Goal: Transaction & Acquisition: Purchase product/service

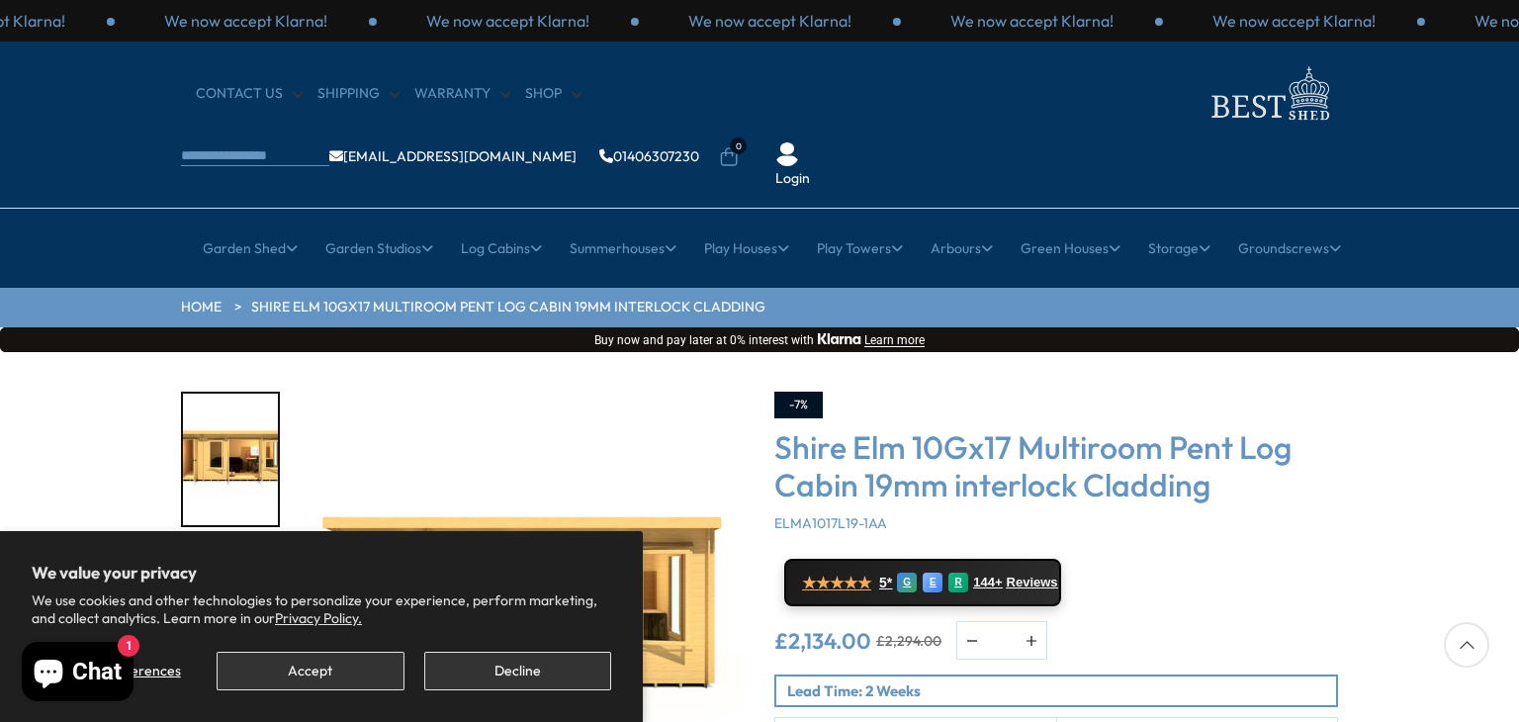
click at [674, 403] on img "1 / 10" at bounding box center [522, 614] width 445 height 445
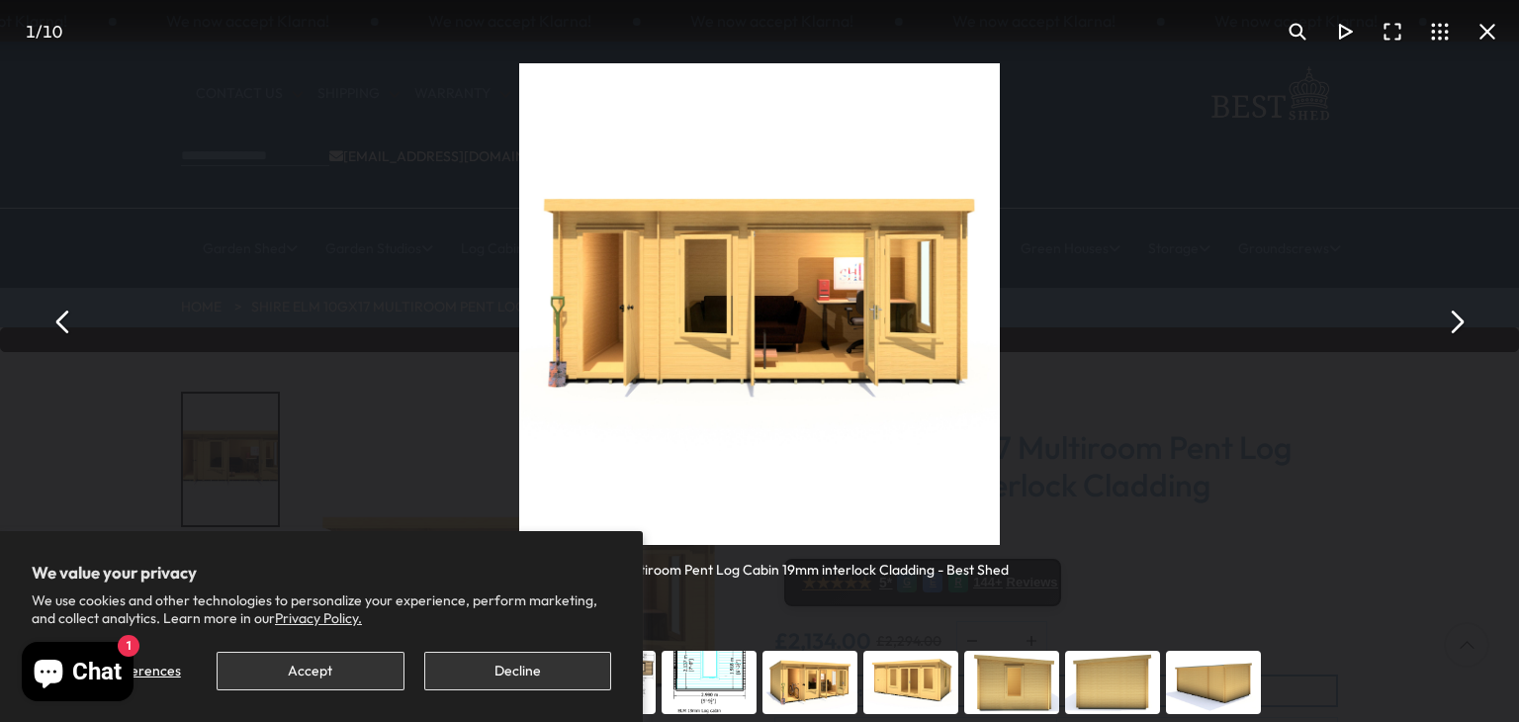
click at [1456, 331] on button "You can close this modal content with the ESC key" at bounding box center [1455, 321] width 47 height 47
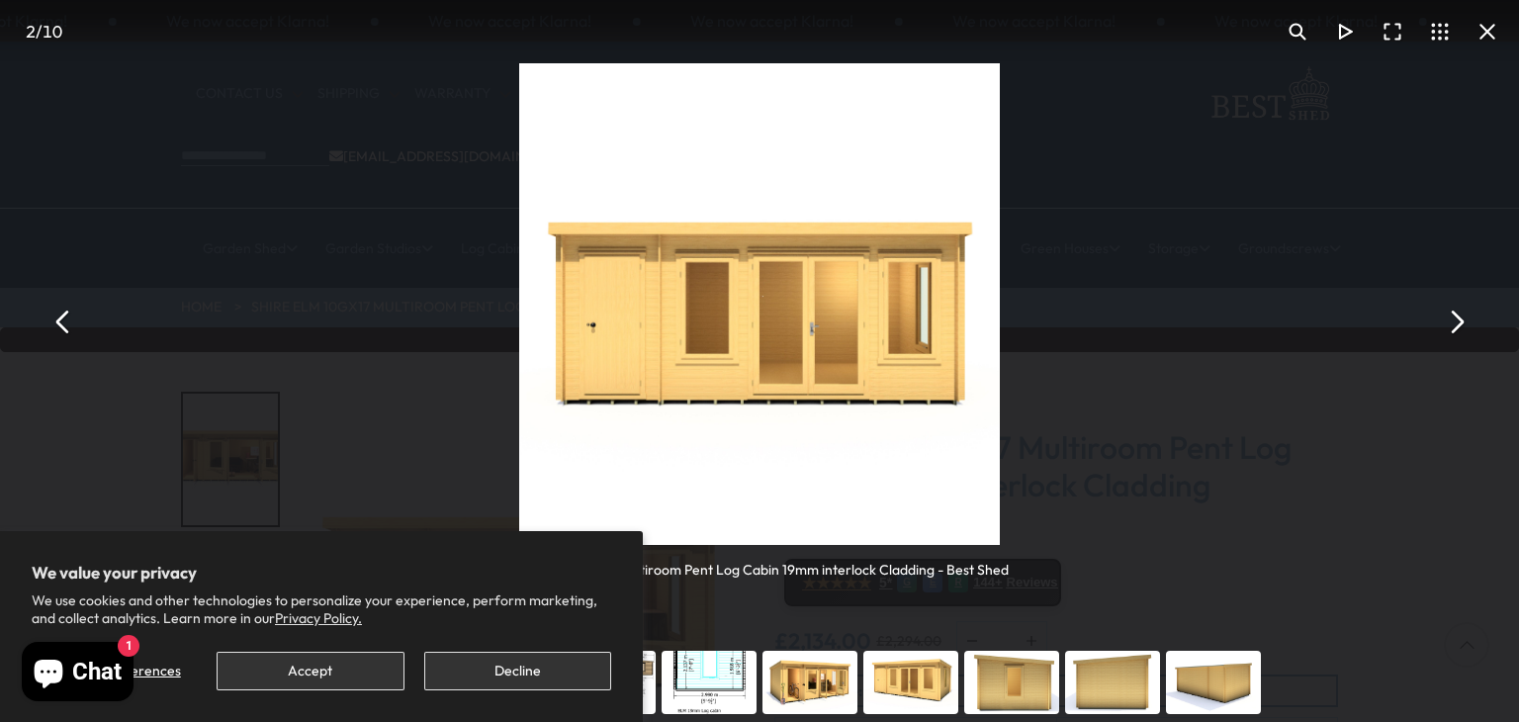
click at [1456, 323] on button "You can close this modal content with the ESC key" at bounding box center [1455, 321] width 47 height 47
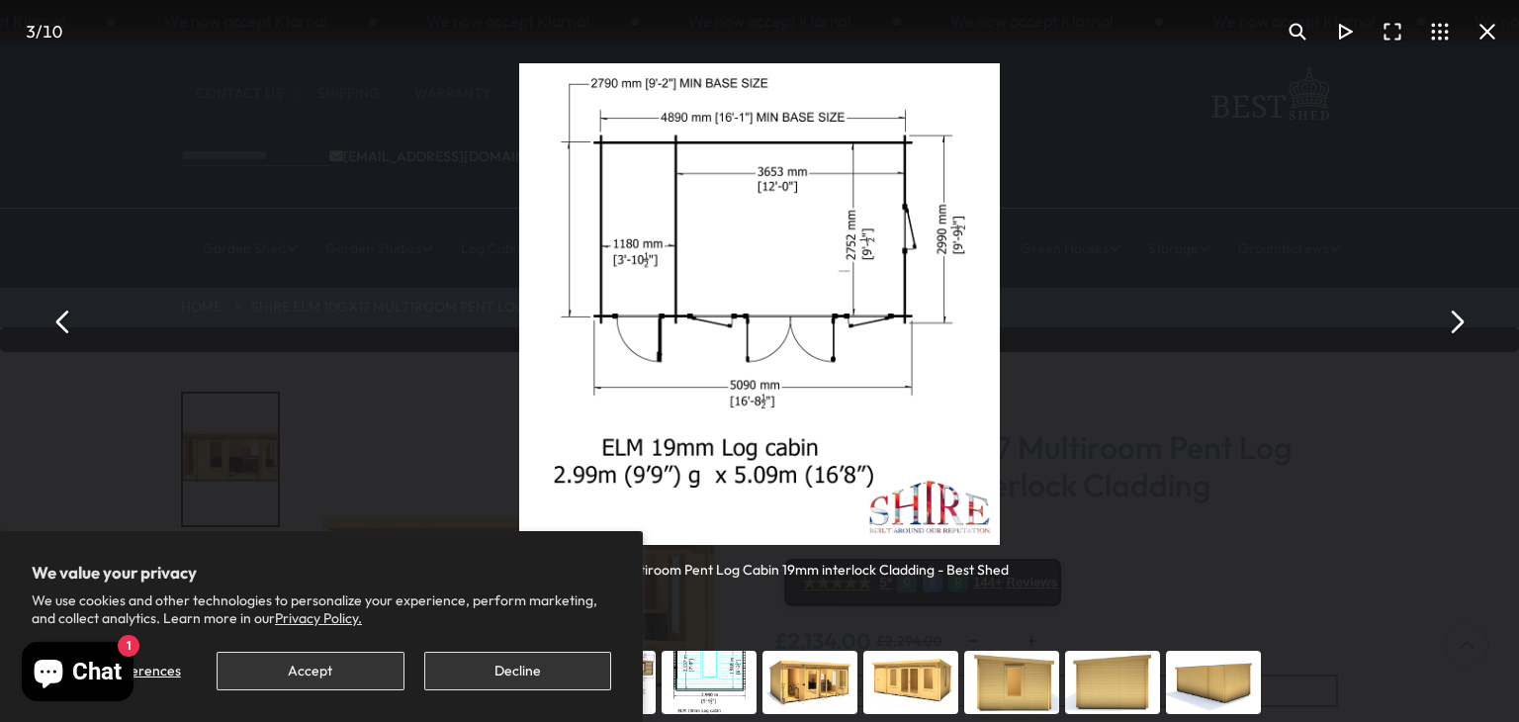
click at [1456, 323] on button "You can close this modal content with the ESC key" at bounding box center [1455, 321] width 47 height 47
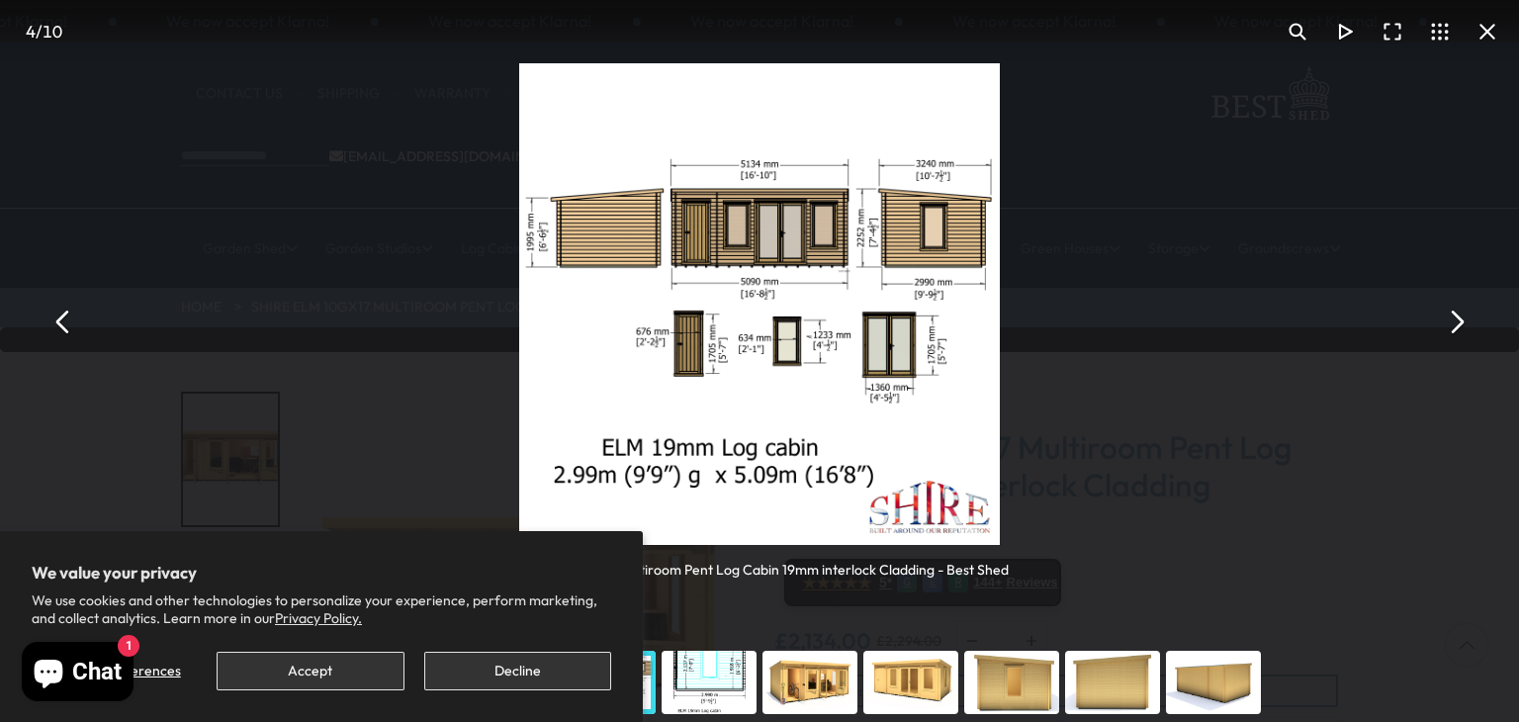
click at [59, 329] on button "You can close this modal content with the ESC key" at bounding box center [63, 321] width 47 height 47
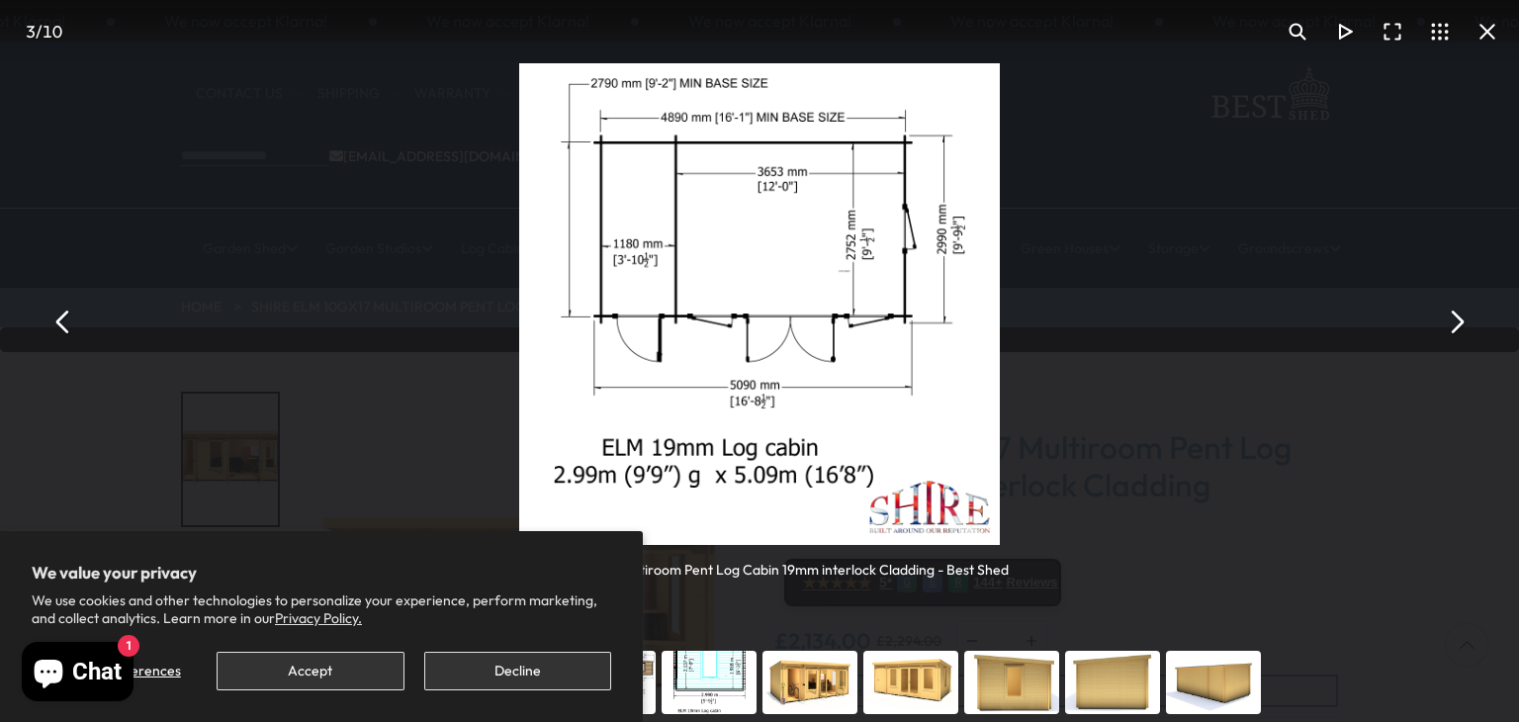
click at [1490, 33] on button "You can close this modal content with the ESC key" at bounding box center [1487, 31] width 47 height 47
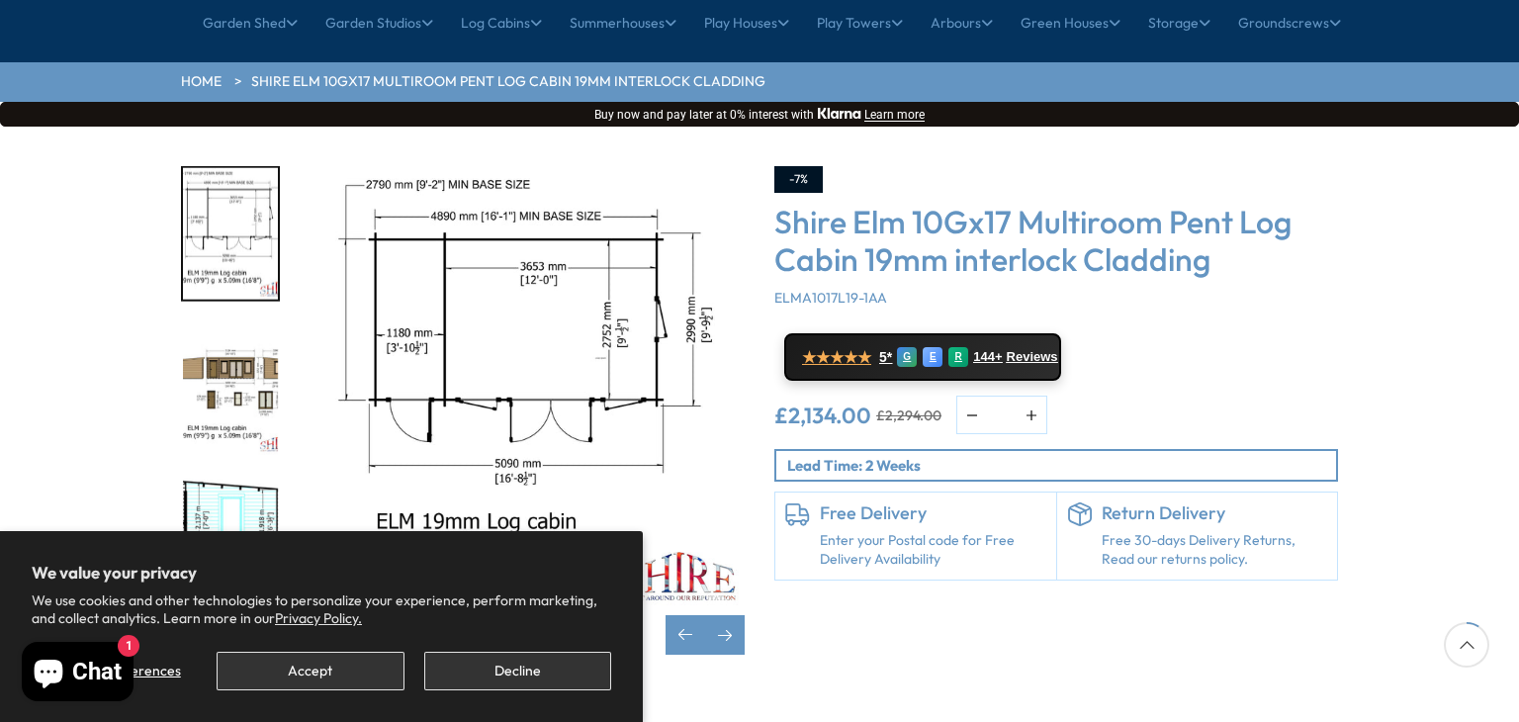
scroll to position [297, 0]
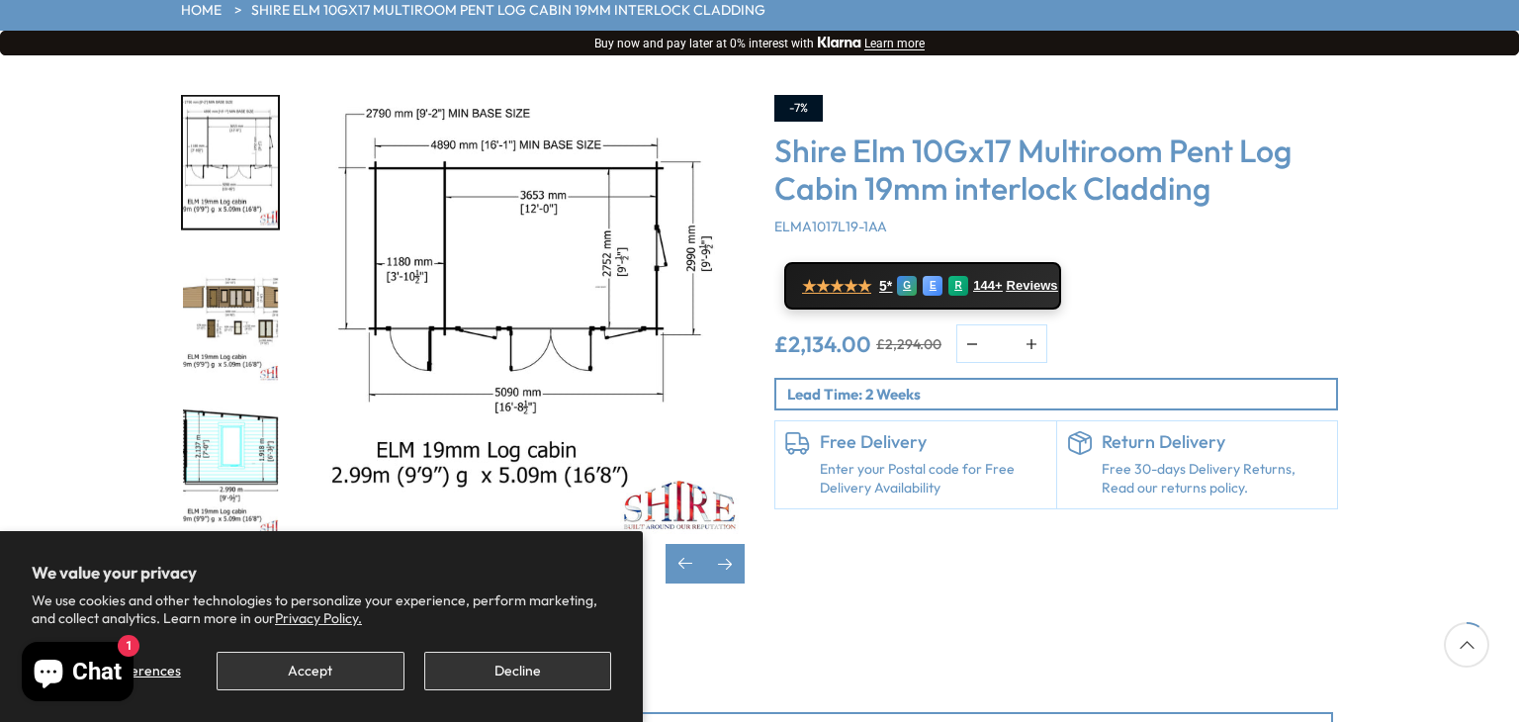
click at [230, 407] on img "5 / 10" at bounding box center [230, 473] width 95 height 132
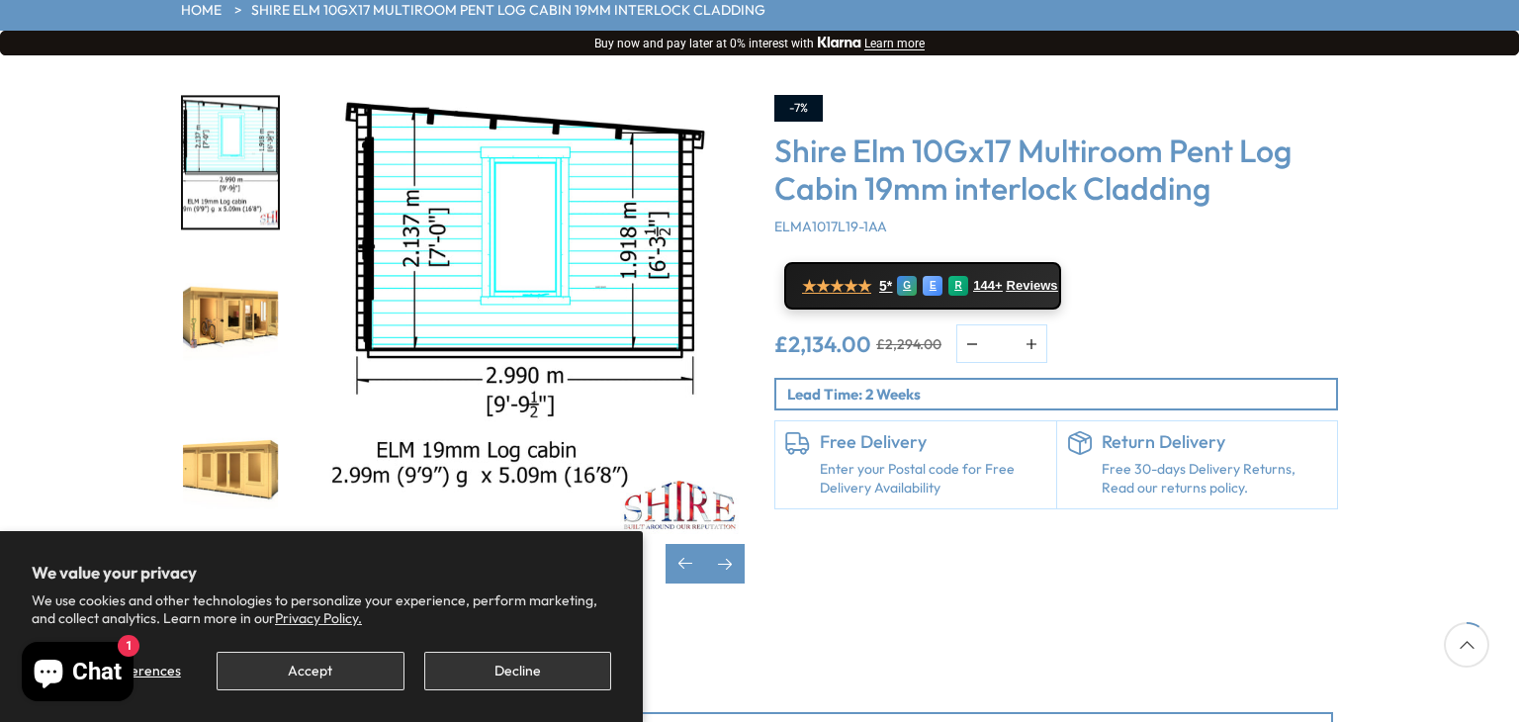
click at [237, 273] on img "6 / 10" at bounding box center [230, 318] width 95 height 132
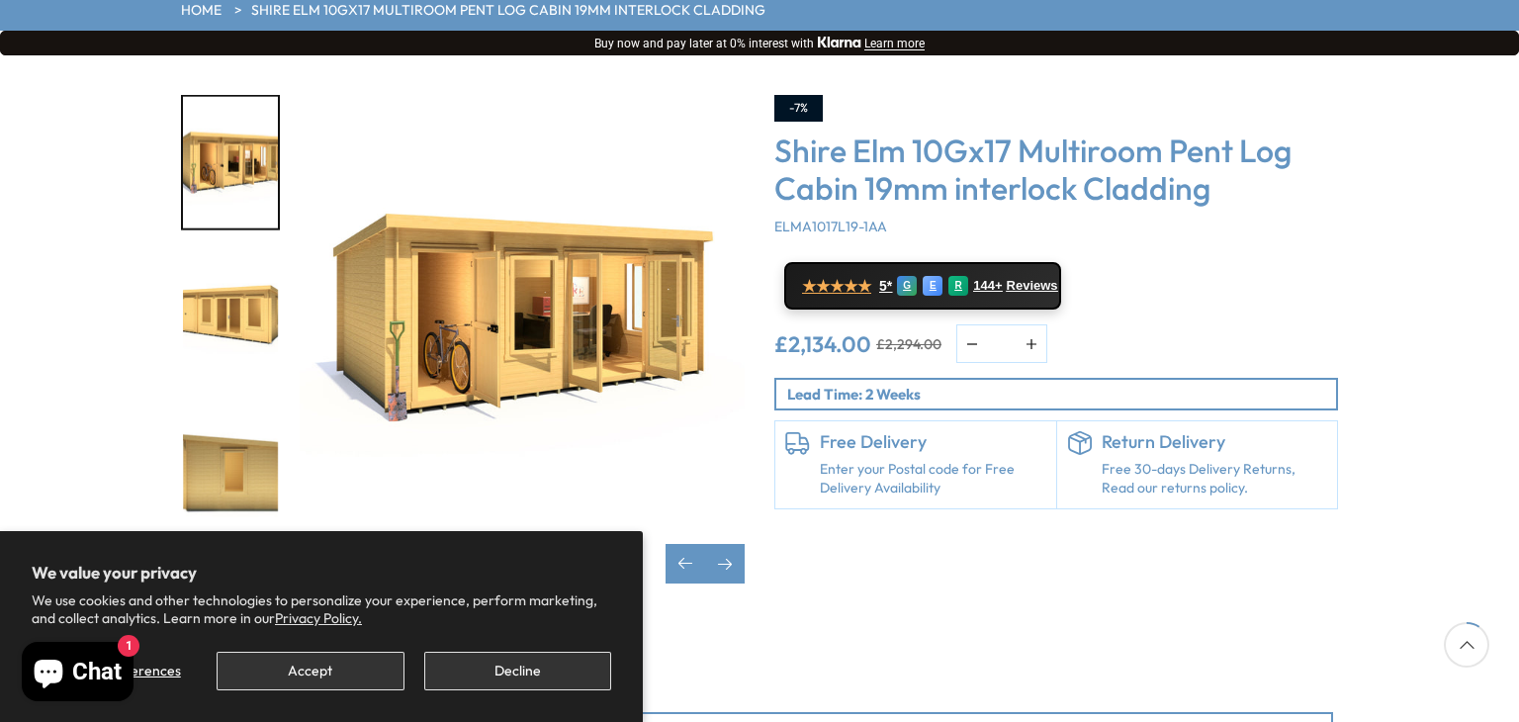
click at [946, 384] on p "Lead Time: 2 Weeks" at bounding box center [1061, 394] width 549 height 21
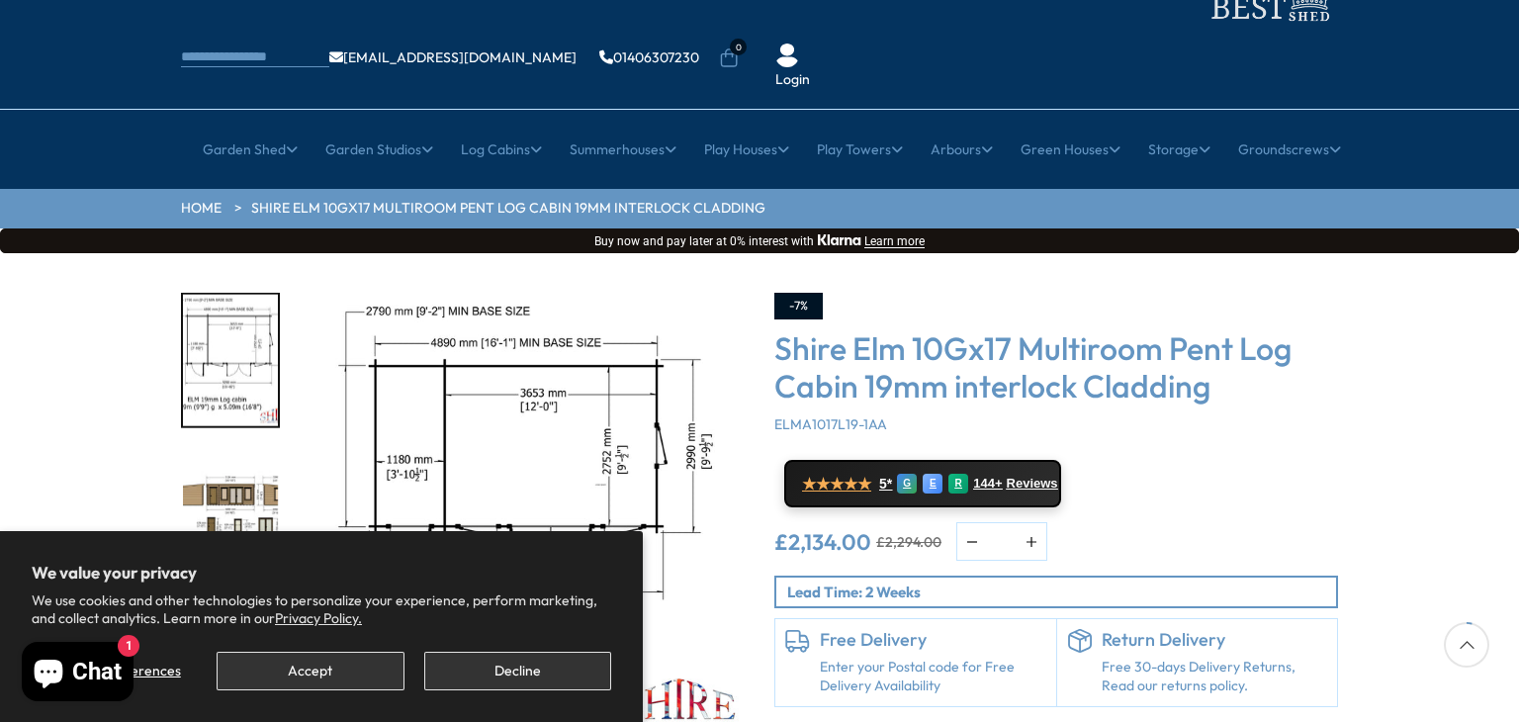
scroll to position [198, 0]
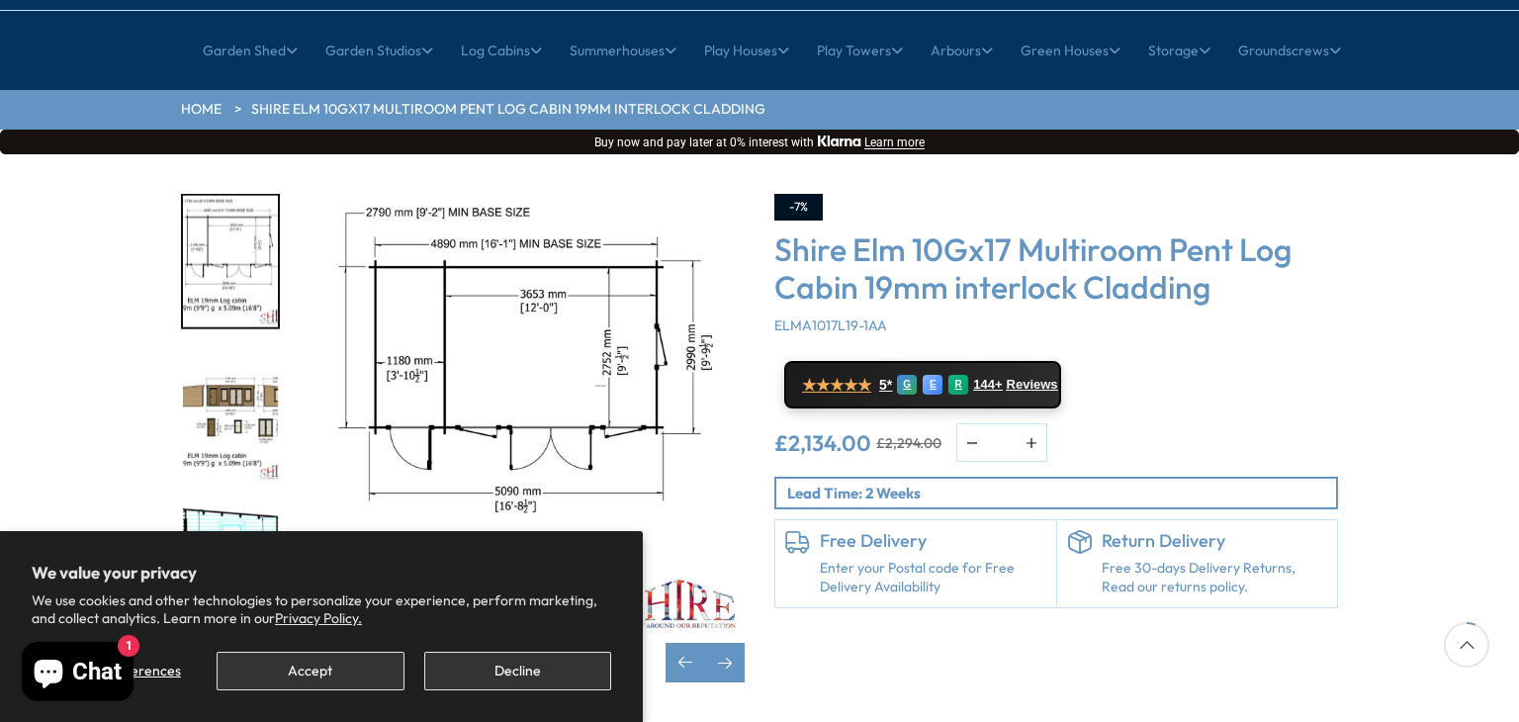
click at [226, 351] on img "4 / 10" at bounding box center [230, 417] width 95 height 132
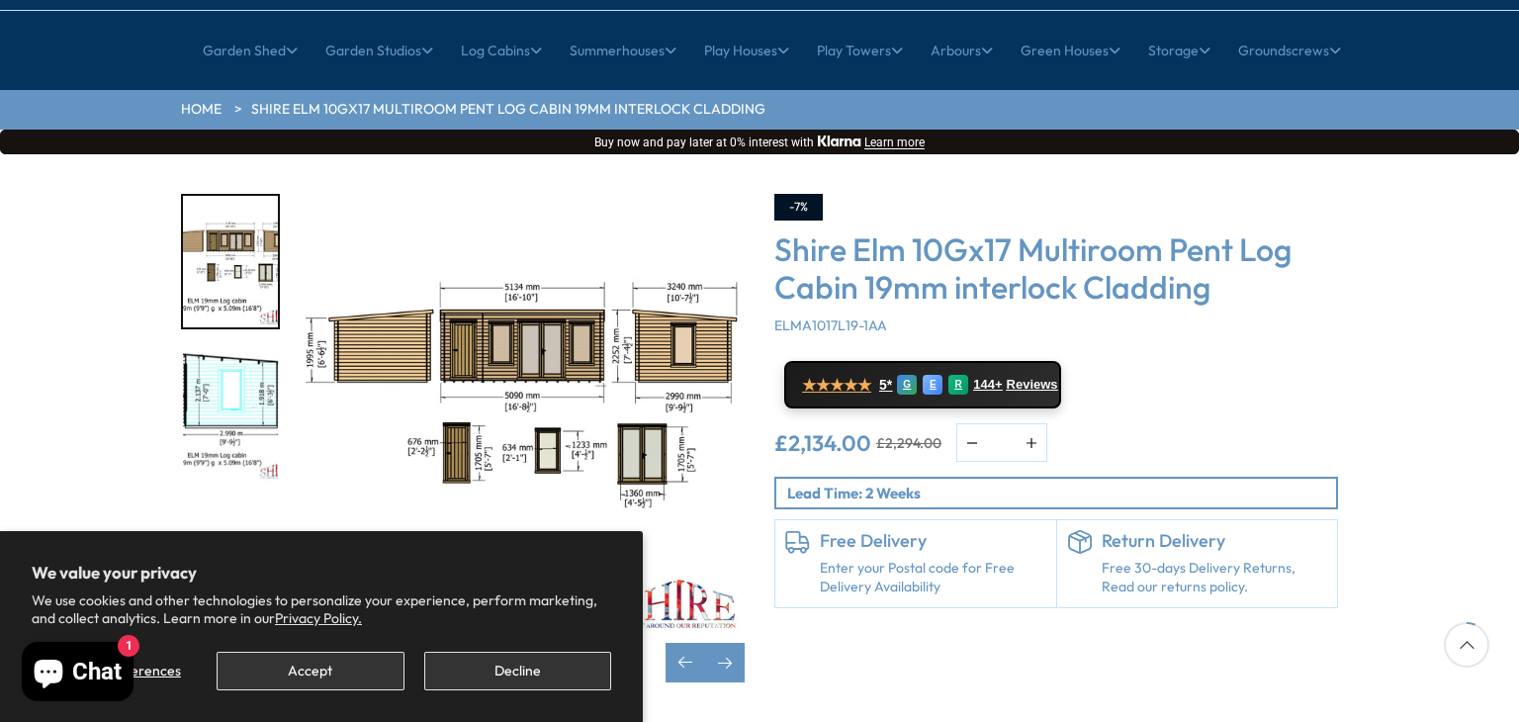
click at [222, 208] on img "4 / 10" at bounding box center [230, 262] width 95 height 132
click at [226, 351] on img "5 / 10" at bounding box center [230, 417] width 95 height 132
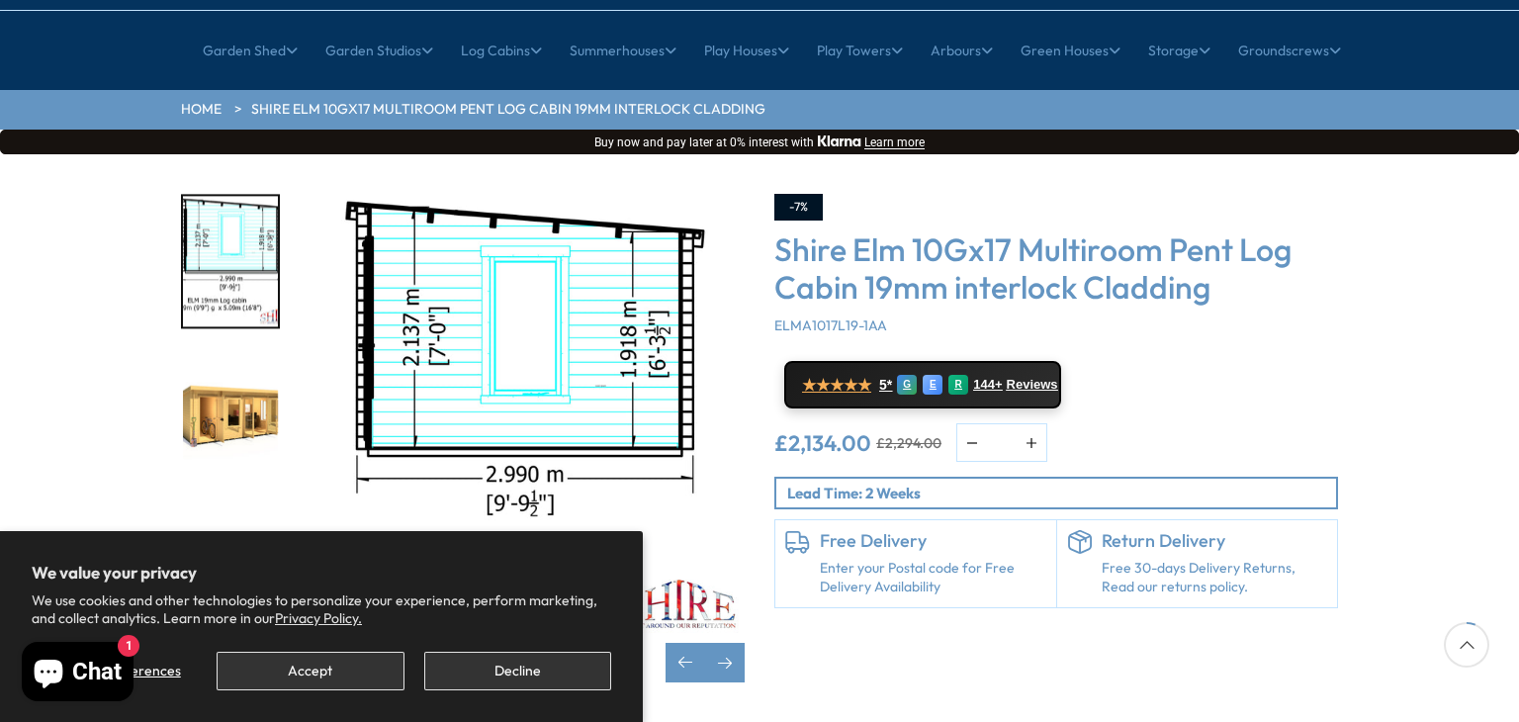
click at [241, 224] on img "5 / 10" at bounding box center [230, 262] width 95 height 132
click at [243, 196] on img "5 / 10" at bounding box center [230, 262] width 95 height 132
click at [230, 370] on img "6 / 10" at bounding box center [230, 417] width 95 height 132
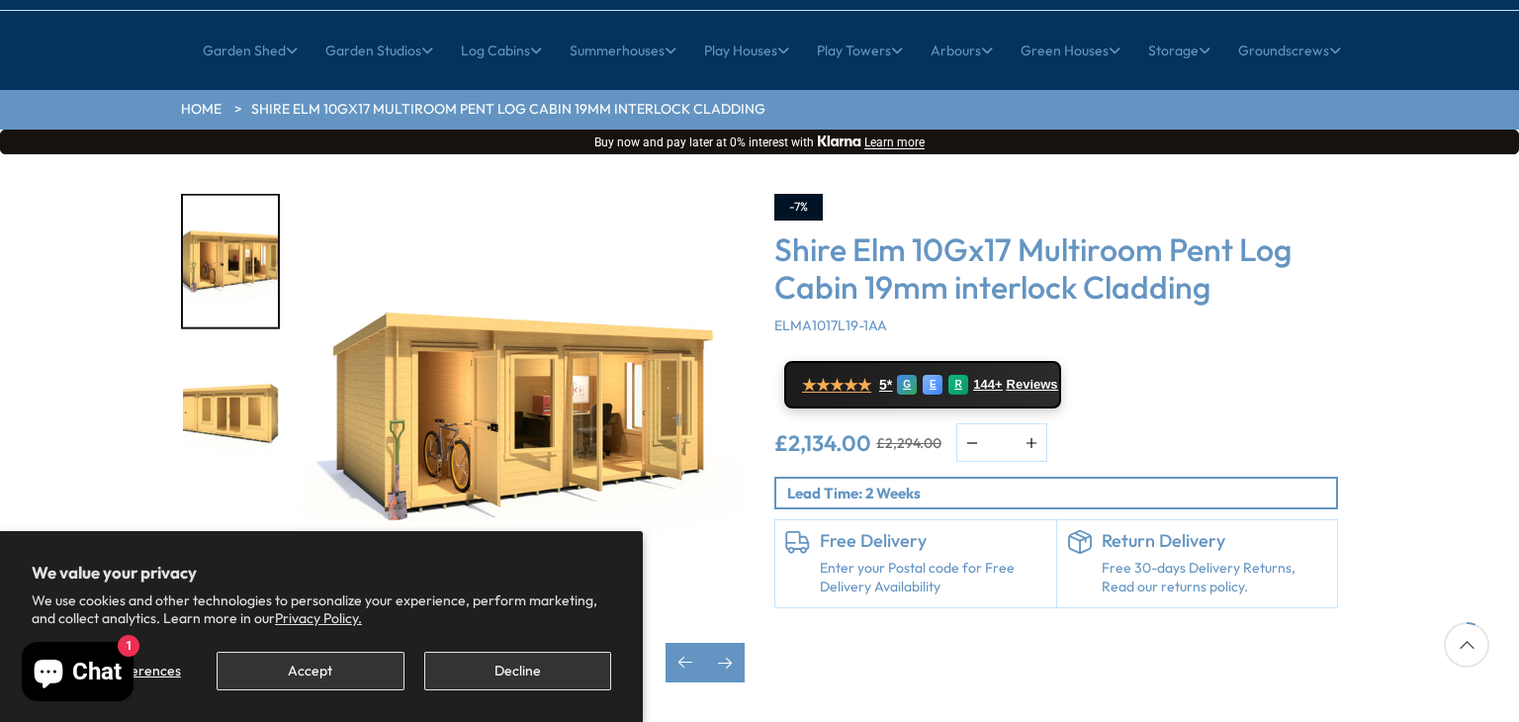
click at [237, 419] on img "7 / 10" at bounding box center [230, 417] width 95 height 132
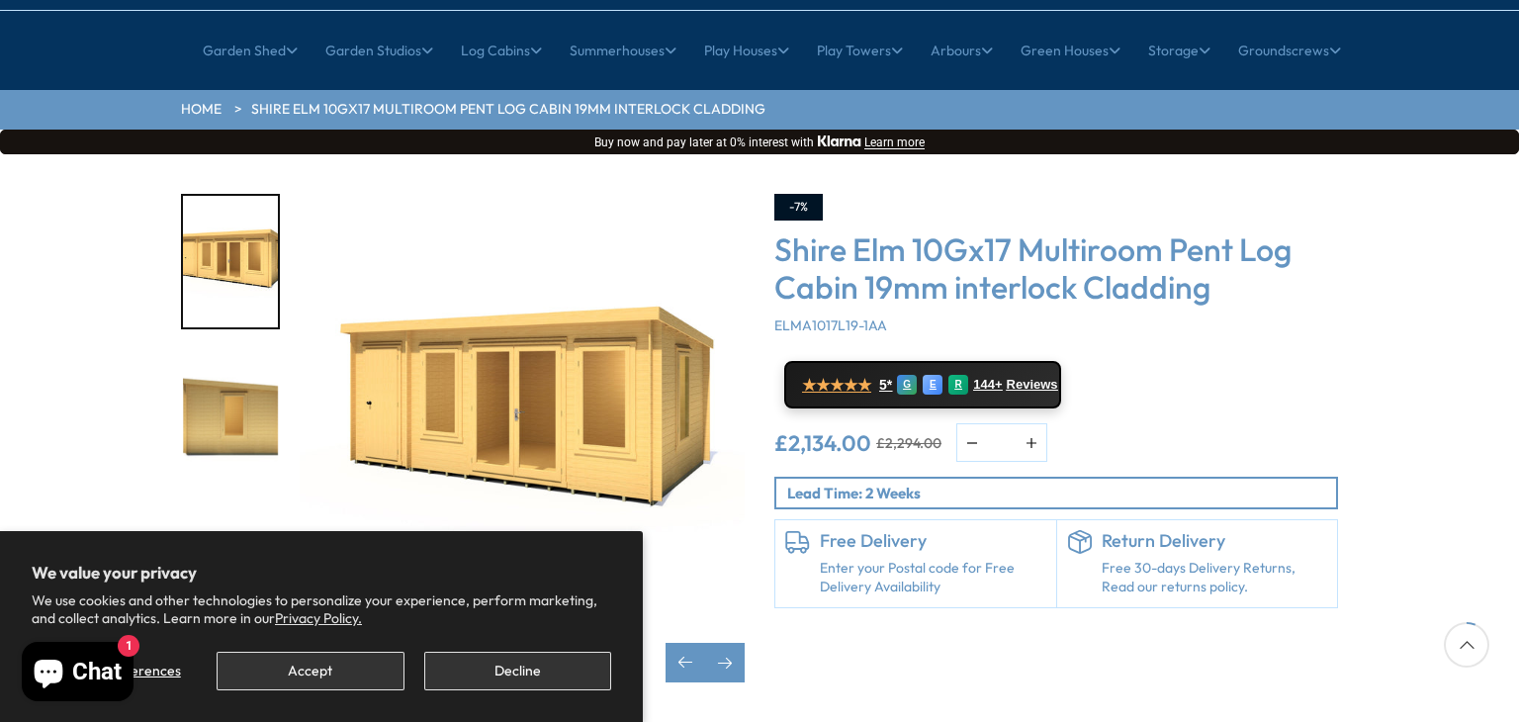
click at [237, 428] on div at bounding box center [240, 416] width 119 height 445
click at [248, 505] on img "9 / 10" at bounding box center [230, 571] width 95 height 132
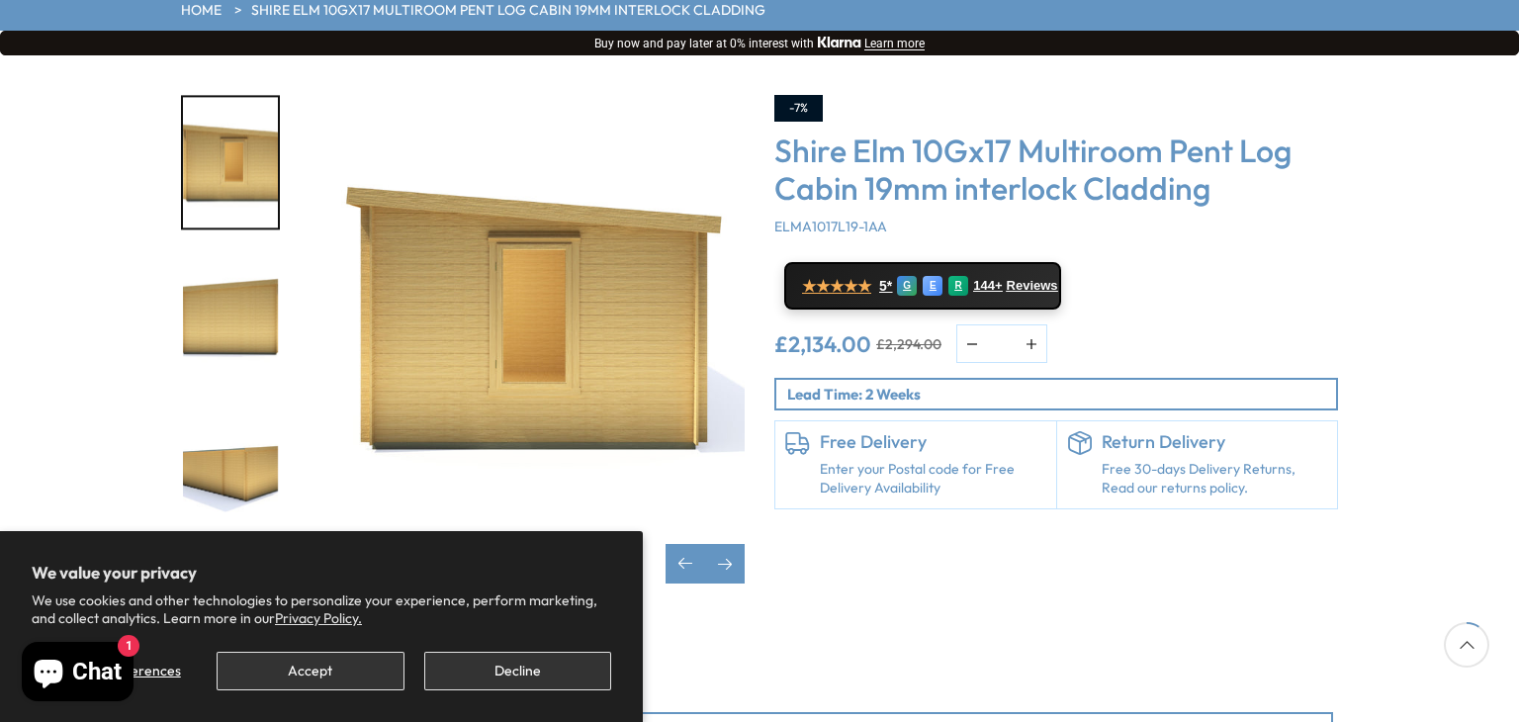
scroll to position [0, 0]
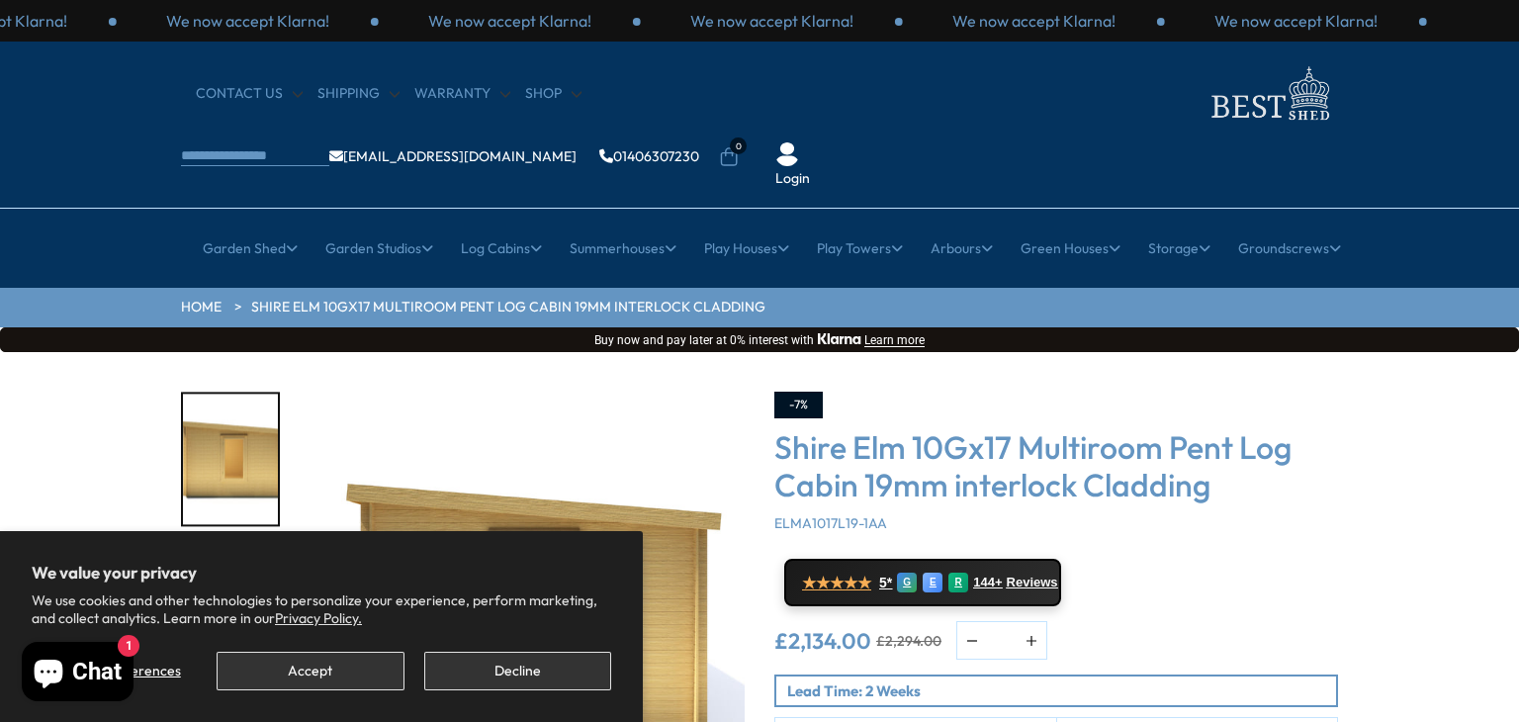
click at [237, 394] on img "8 / 10" at bounding box center [230, 460] width 95 height 132
click at [462, 676] on button "Decline" at bounding box center [517, 671] width 187 height 39
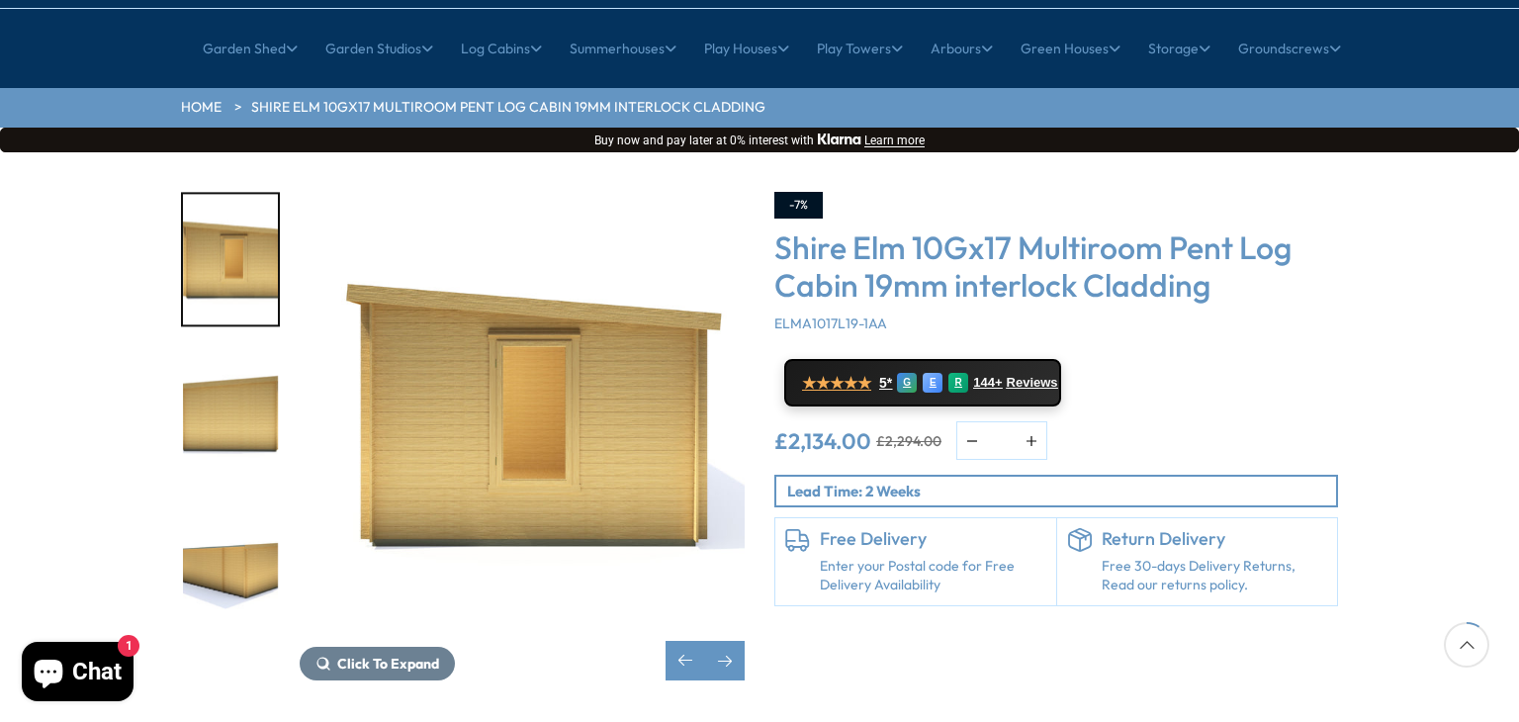
scroll to position [297, 0]
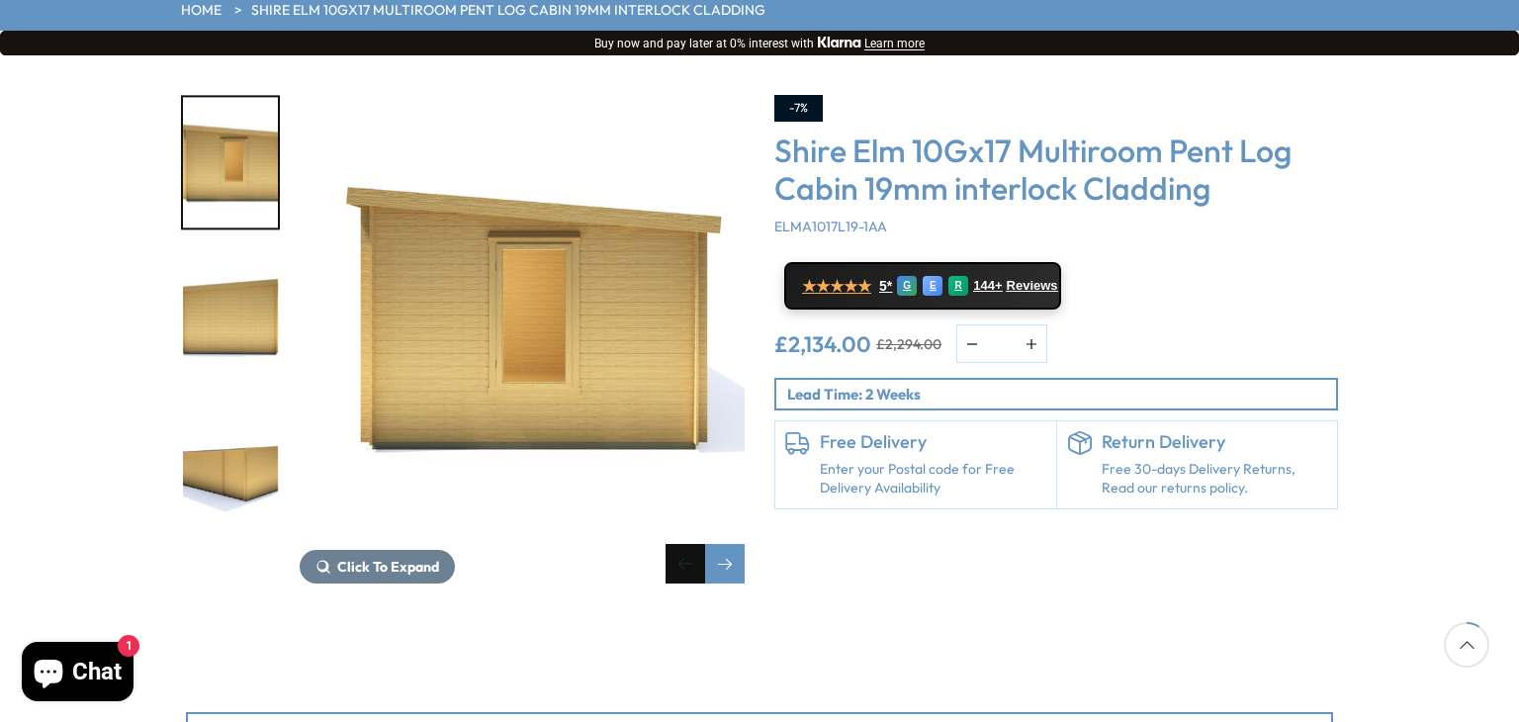
click at [682, 544] on div "Previous slide" at bounding box center [686, 564] width 40 height 40
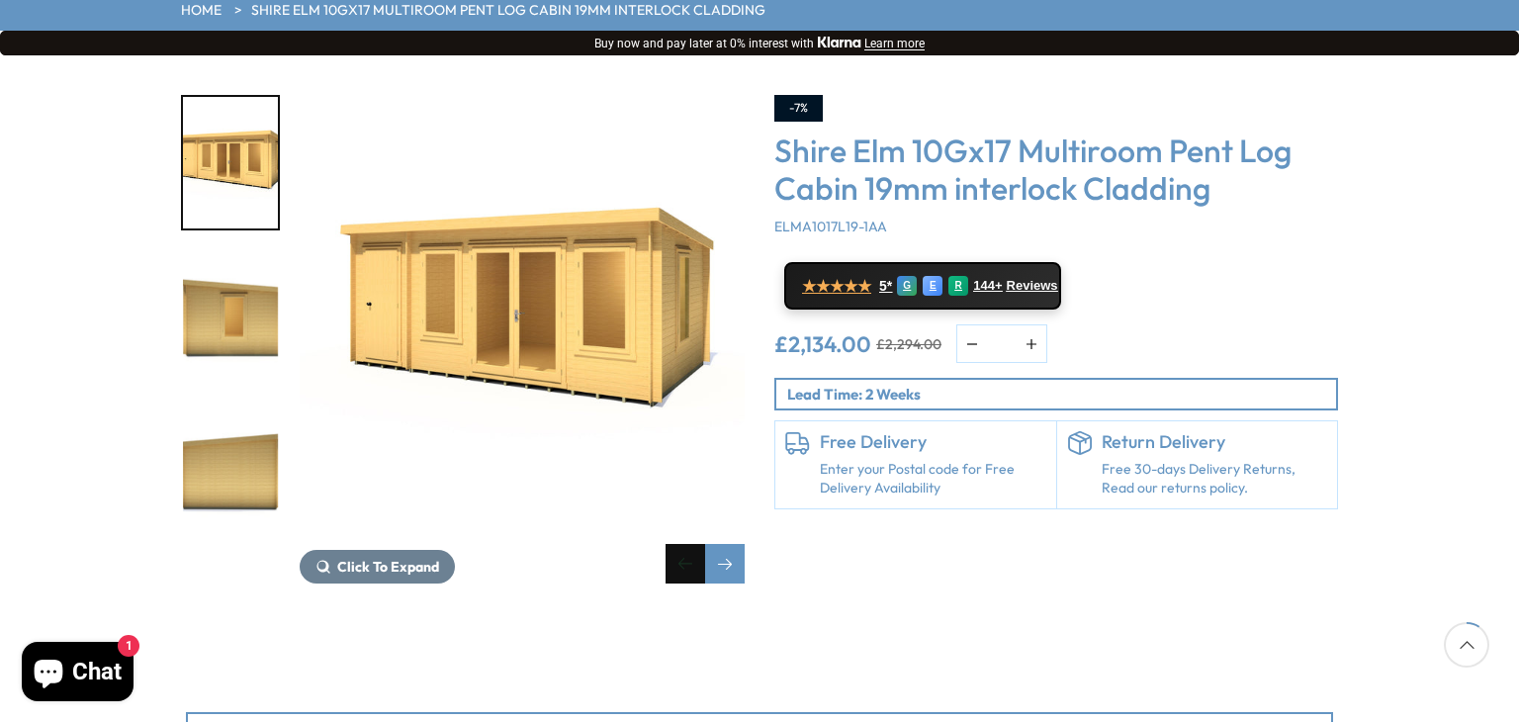
click at [682, 544] on div "Previous slide" at bounding box center [686, 564] width 40 height 40
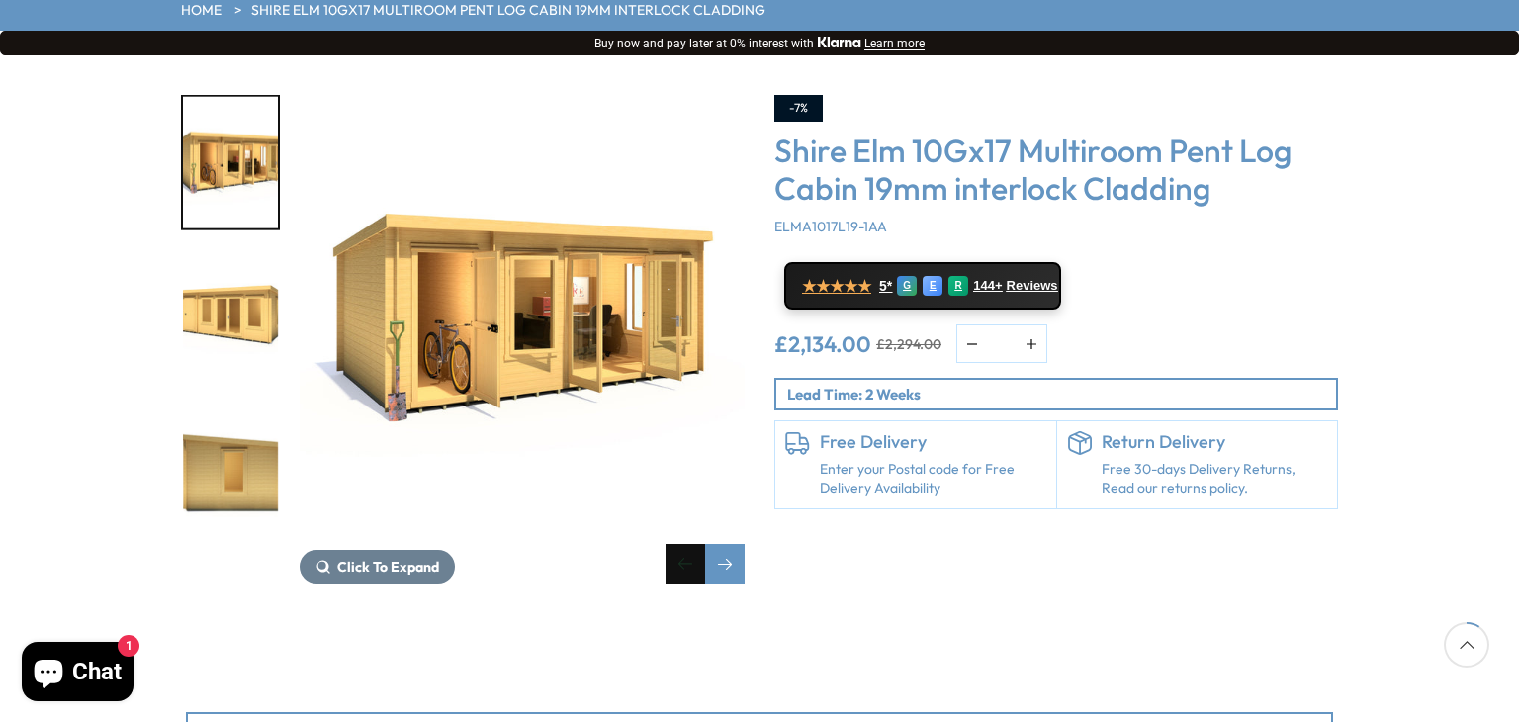
click at [682, 544] on div "Previous slide" at bounding box center [686, 564] width 40 height 40
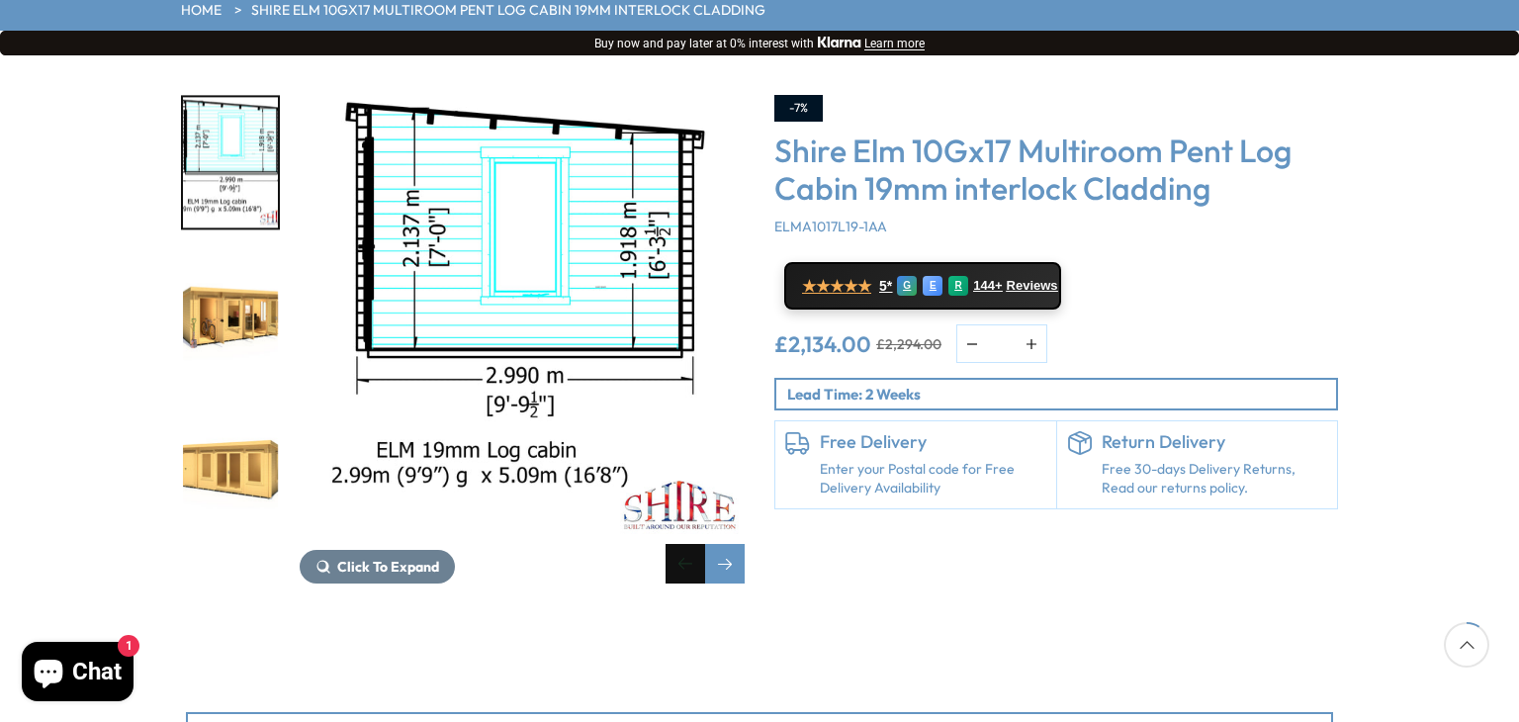
click at [682, 544] on div "Previous slide" at bounding box center [686, 564] width 40 height 40
